Goal: Find specific fact: Find specific fact

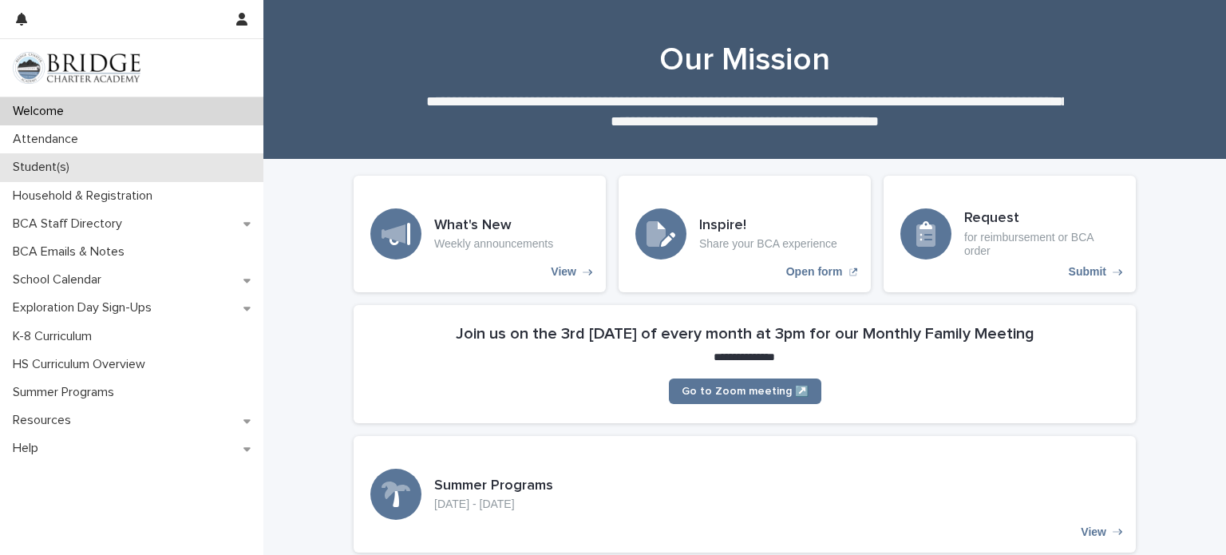
click at [104, 167] on div "Student(s)" at bounding box center [131, 167] width 263 height 28
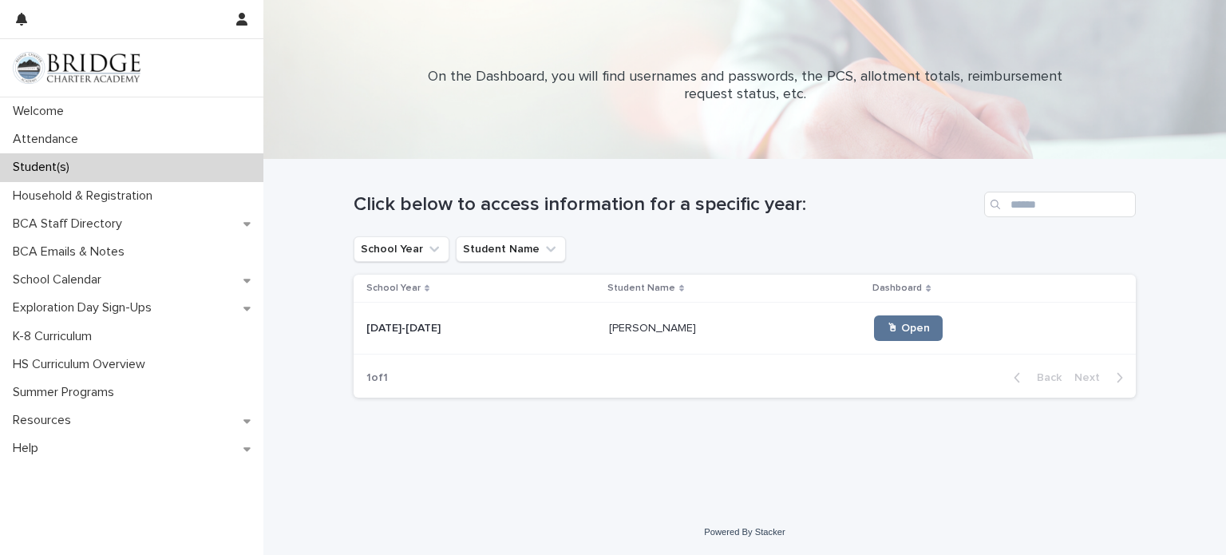
click at [662, 327] on p "[PERSON_NAME]" at bounding box center [654, 327] width 90 height 17
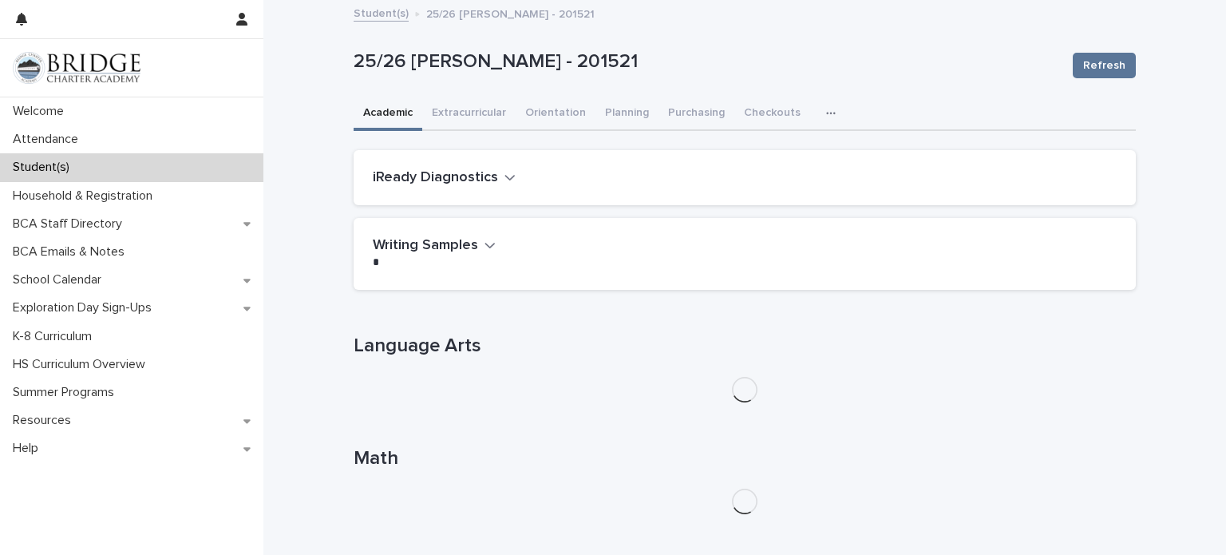
click at [826, 115] on icon "button" at bounding box center [831, 113] width 10 height 11
click at [758, 181] on span "General" at bounding box center [755, 178] width 42 height 11
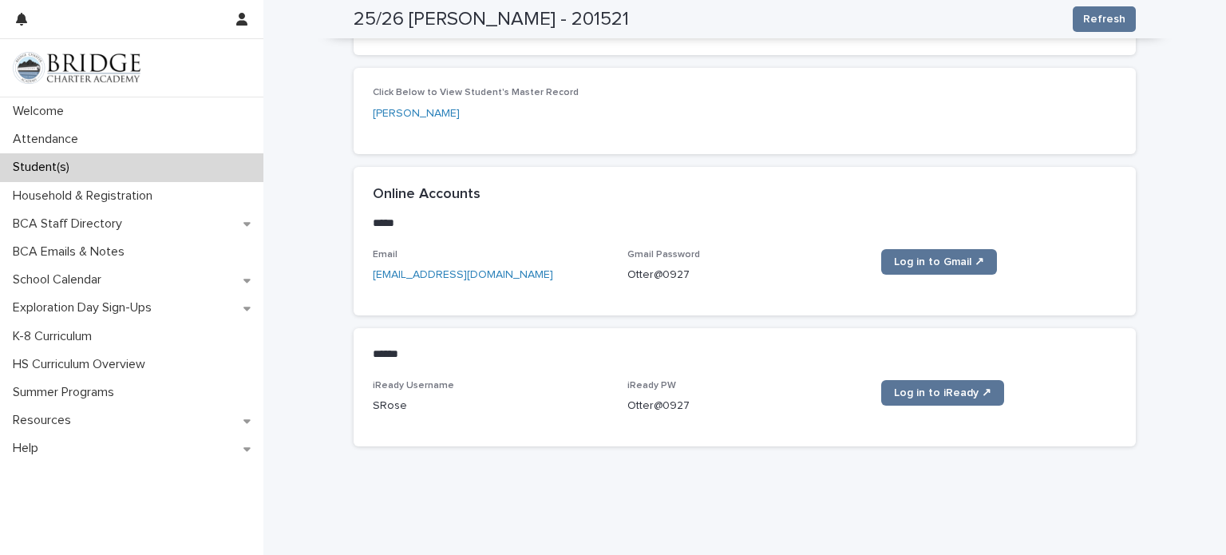
scroll to position [760, 0]
drag, startPoint x: 687, startPoint y: 256, endPoint x: 627, endPoint y: 263, distance: 60.2
click at [627, 266] on p "Otter@0927" at bounding box center [745, 274] width 236 height 17
copy p "Otter@0927"
